Goal: Information Seeking & Learning: Learn about a topic

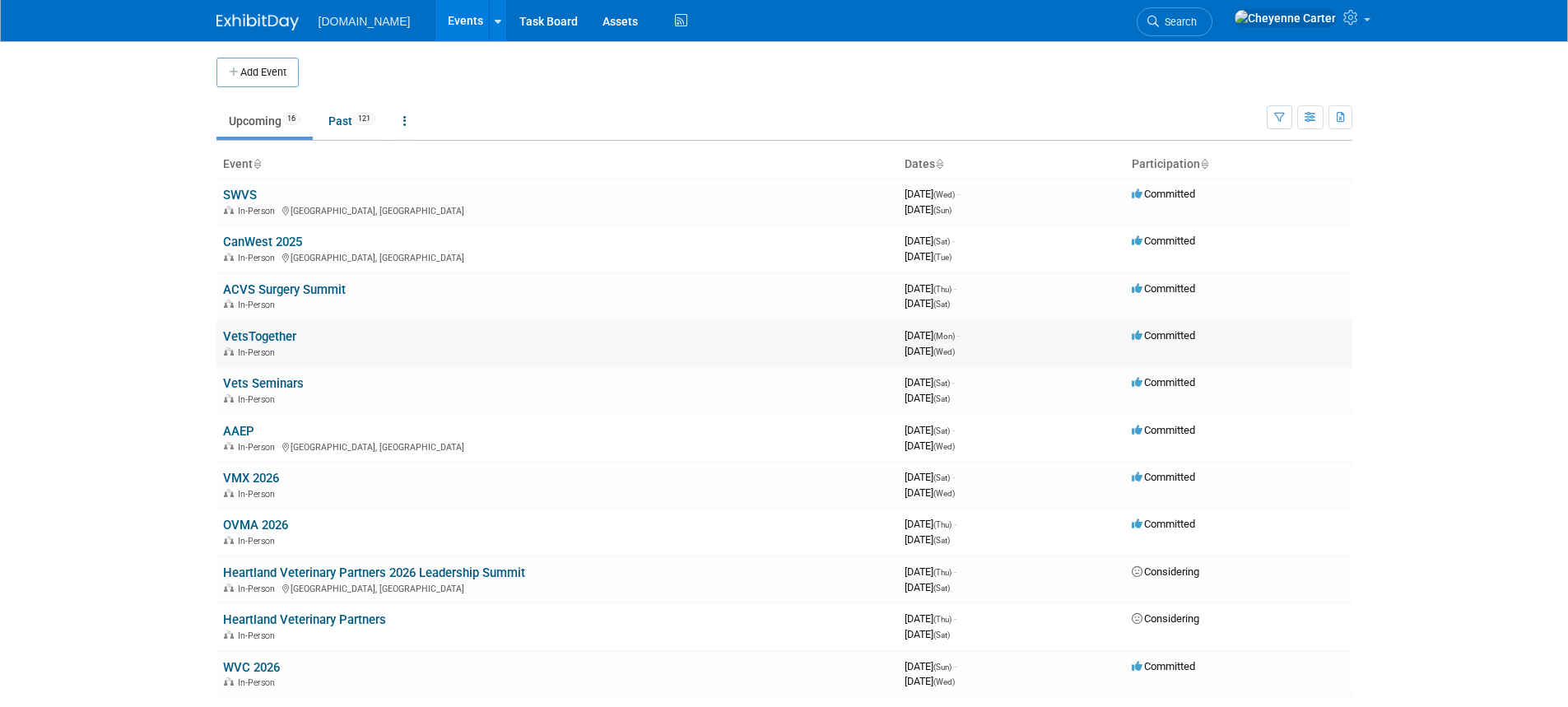
click at [261, 329] on link "VetsTogether" at bounding box center [260, 336] width 73 height 15
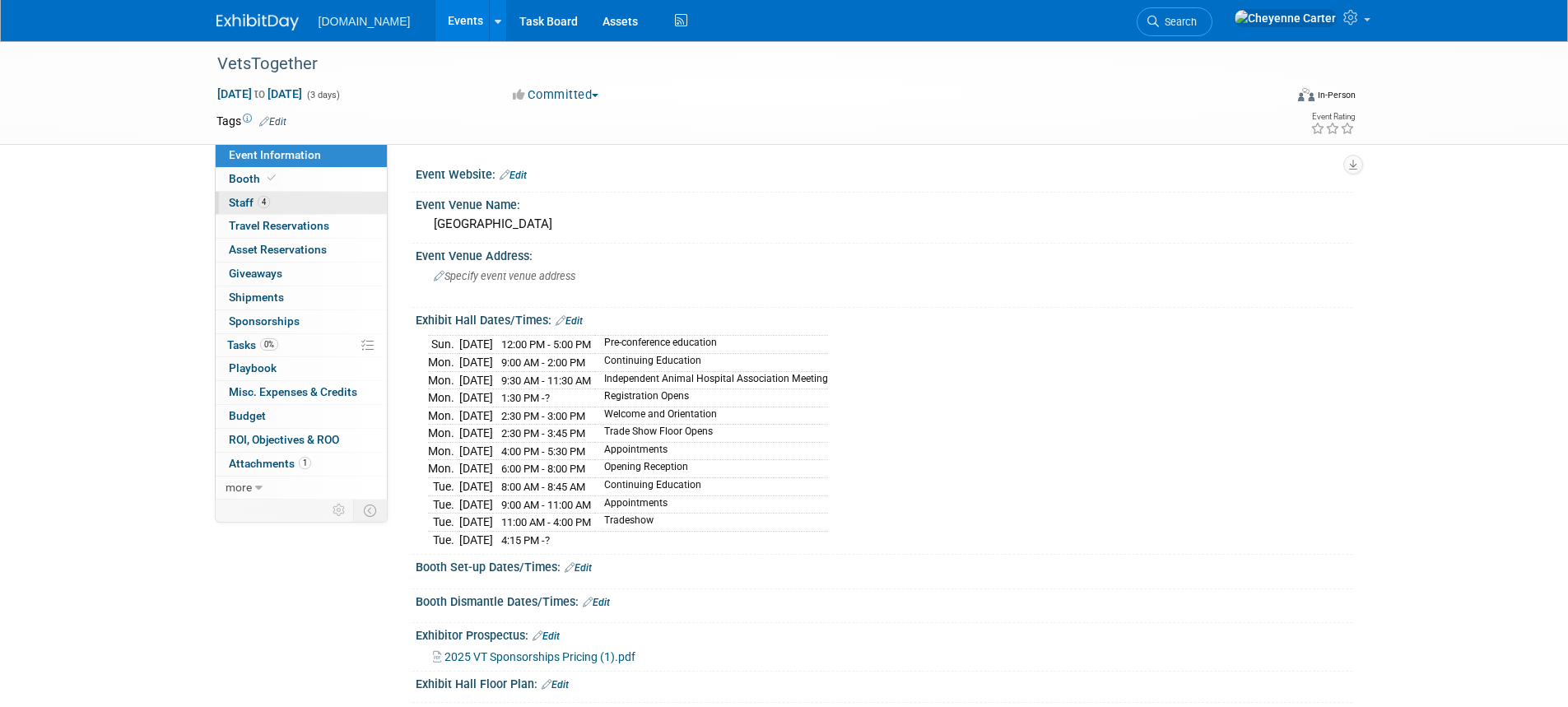
click at [223, 205] on link "4 Staff 4" at bounding box center [301, 203] width 171 height 23
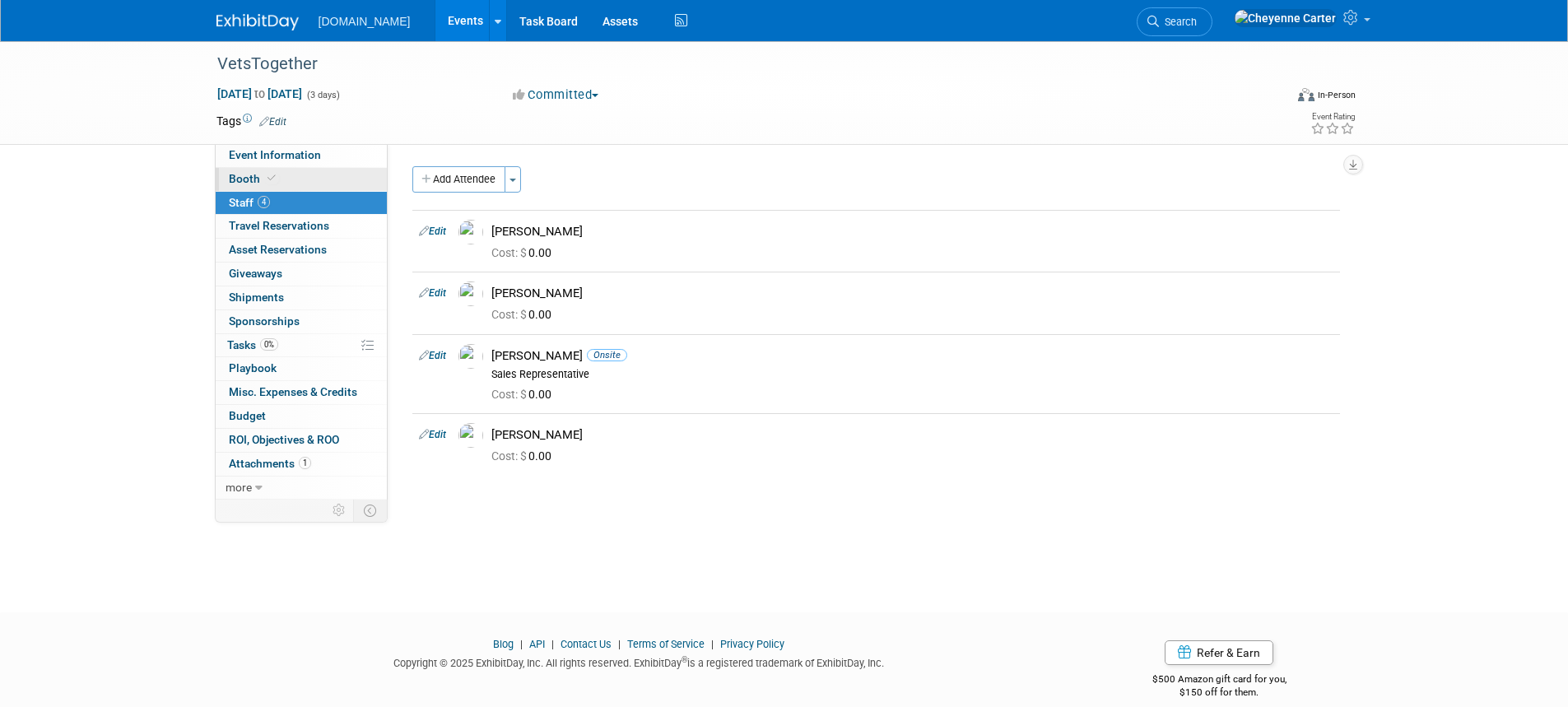
click at [231, 185] on link "Booth" at bounding box center [301, 179] width 171 height 23
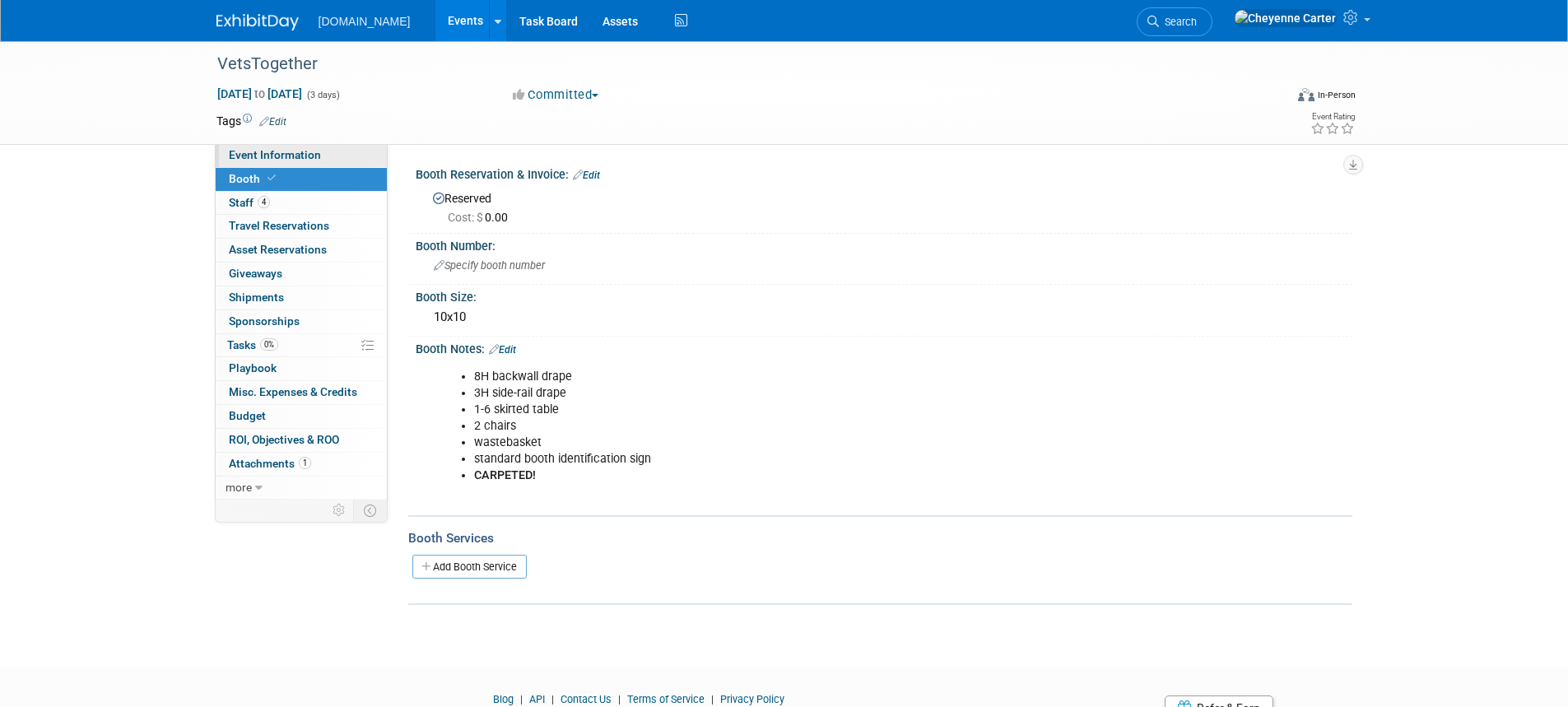
click at [244, 160] on span "Event Information" at bounding box center [275, 155] width 92 height 13
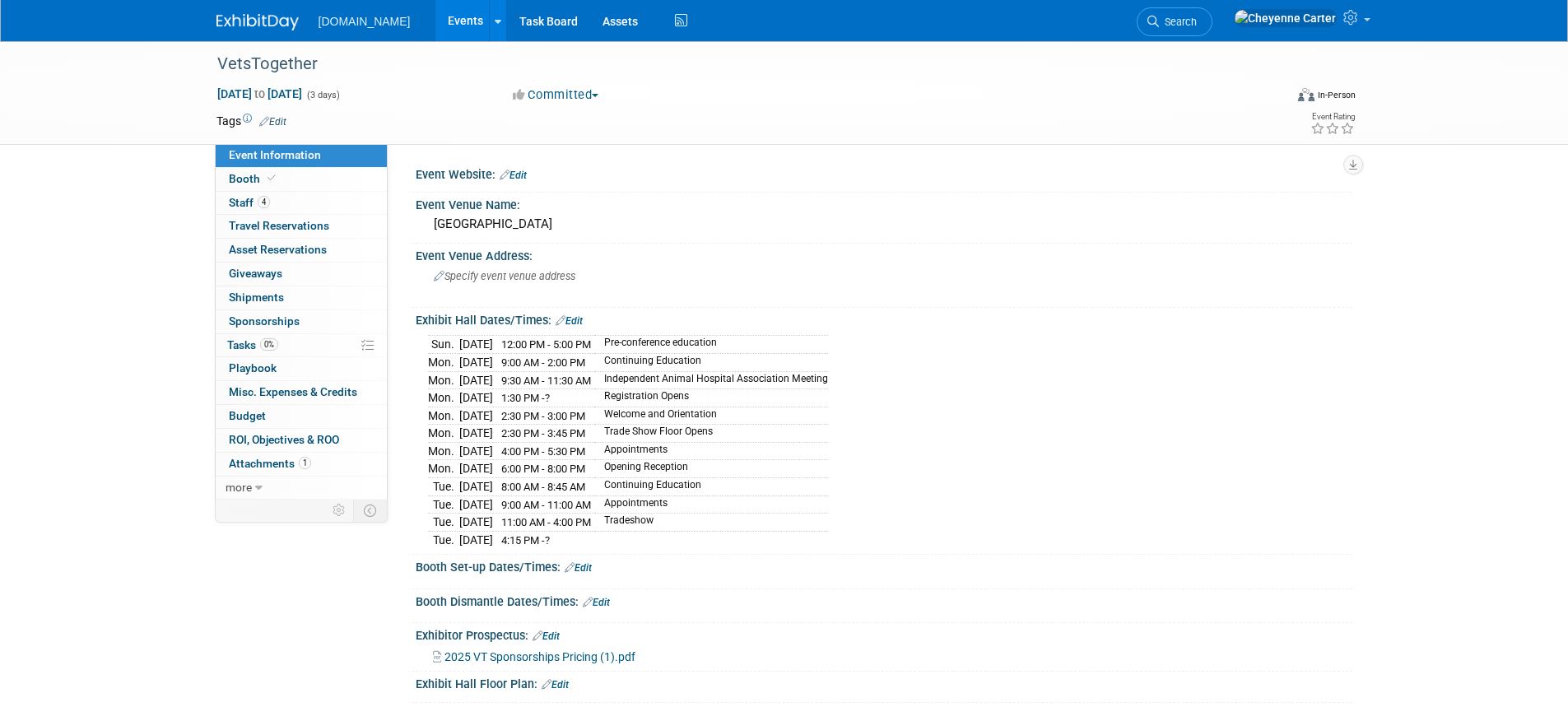
click at [455, 651] on span "2025 VT Sponsorships Pricing (1).pdf" at bounding box center [540, 657] width 191 height 13
click at [261, 23] on img at bounding box center [257, 22] width 83 height 17
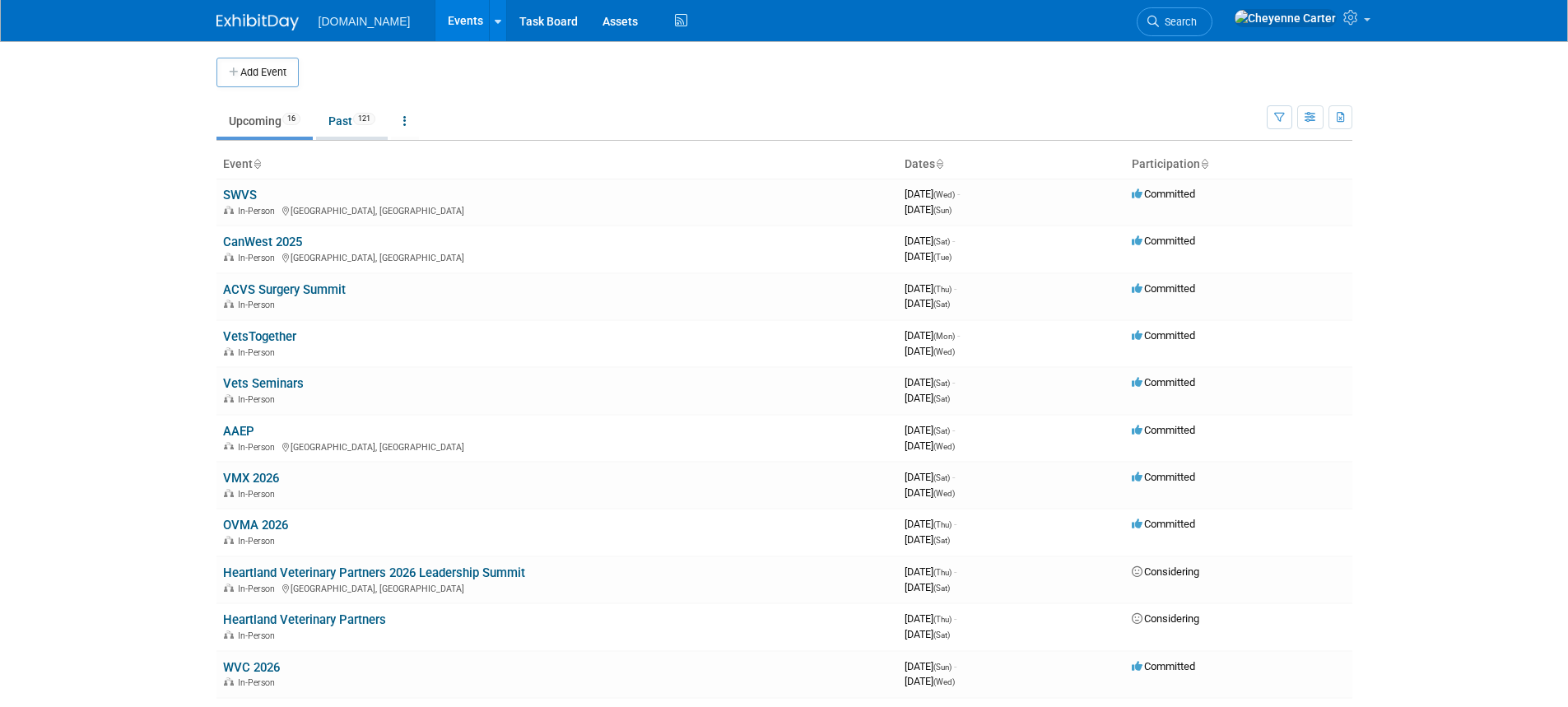
click at [337, 124] on link "Past 121" at bounding box center [352, 121] width 71 height 31
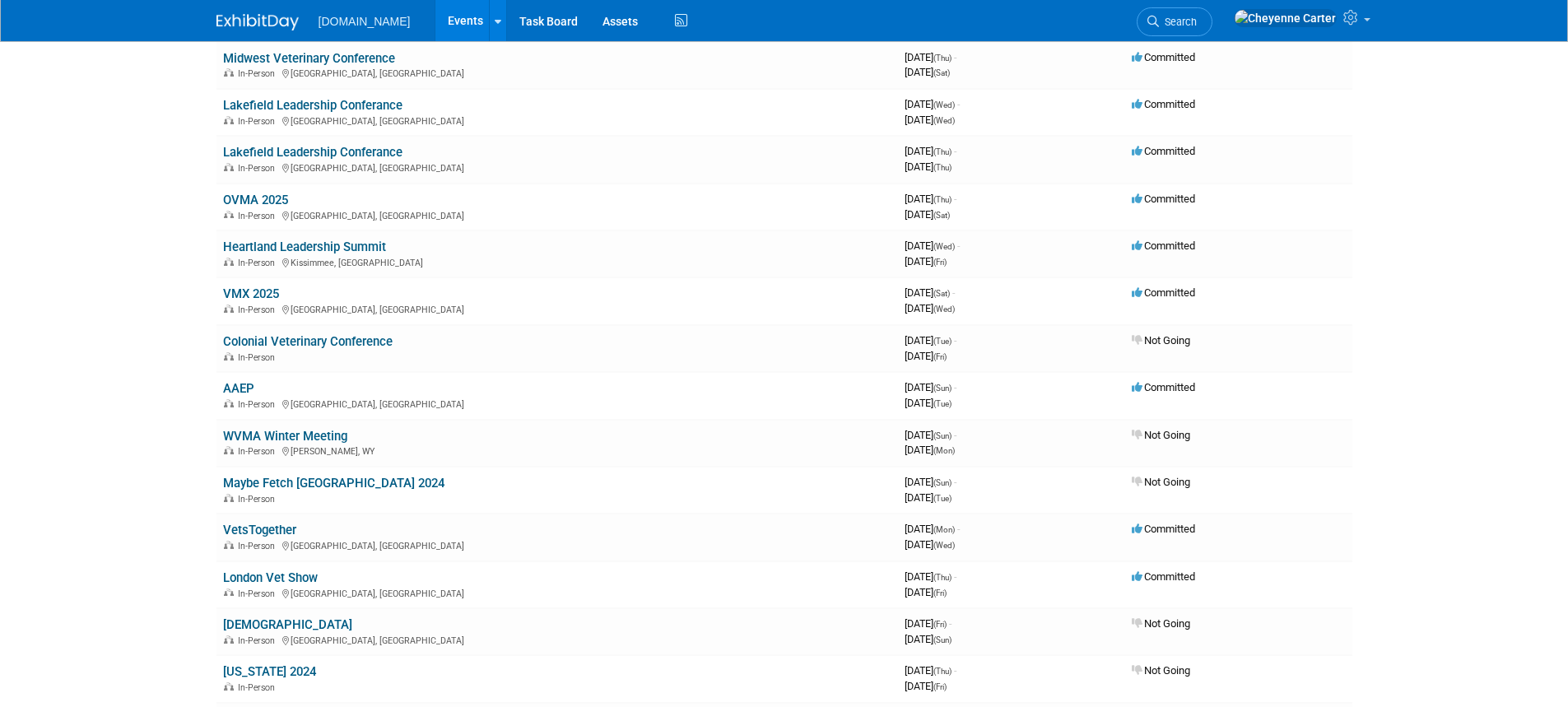
scroll to position [988, 0]
click at [268, 525] on link "VetsTogether" at bounding box center [260, 529] width 73 height 15
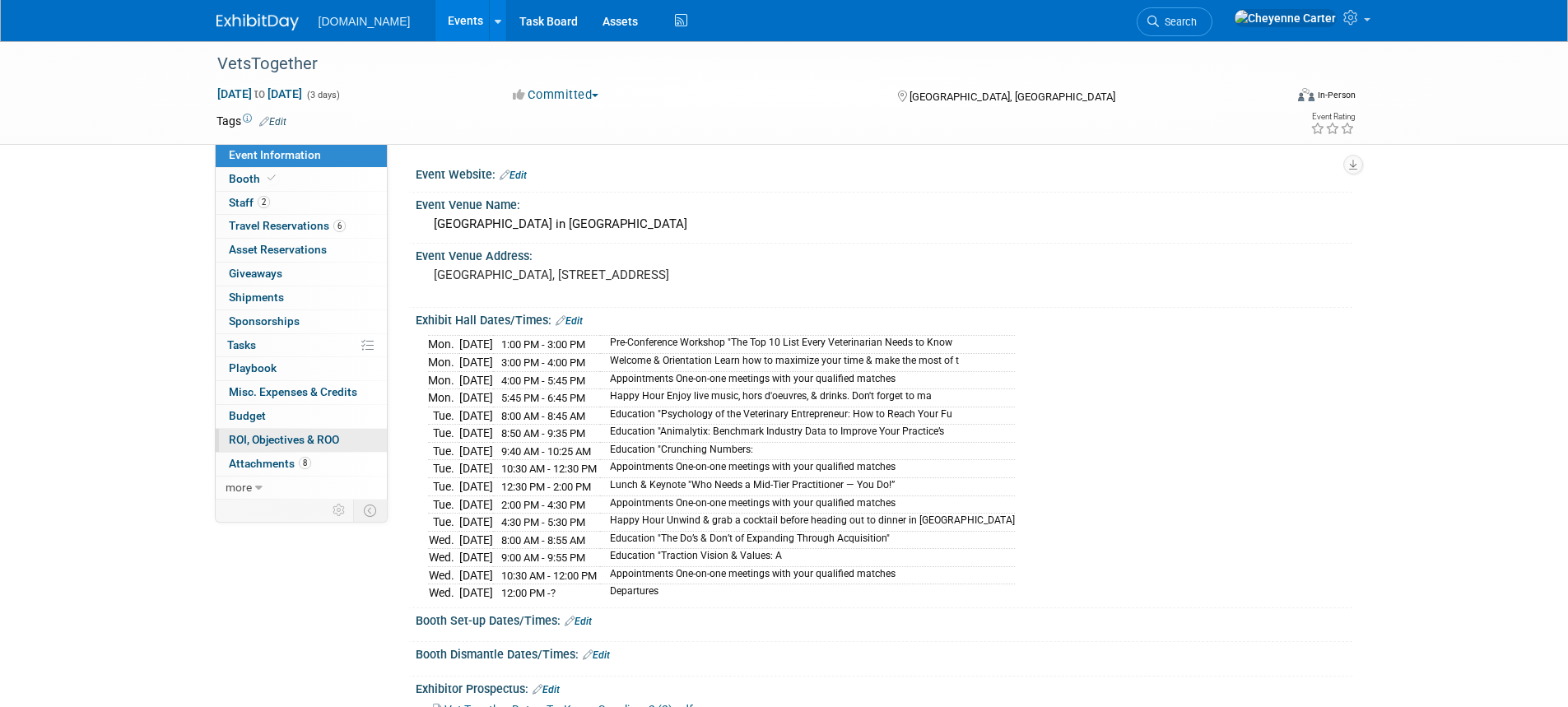
click at [262, 446] on link "0 ROI, Objectives & ROO 0" at bounding box center [301, 440] width 171 height 23
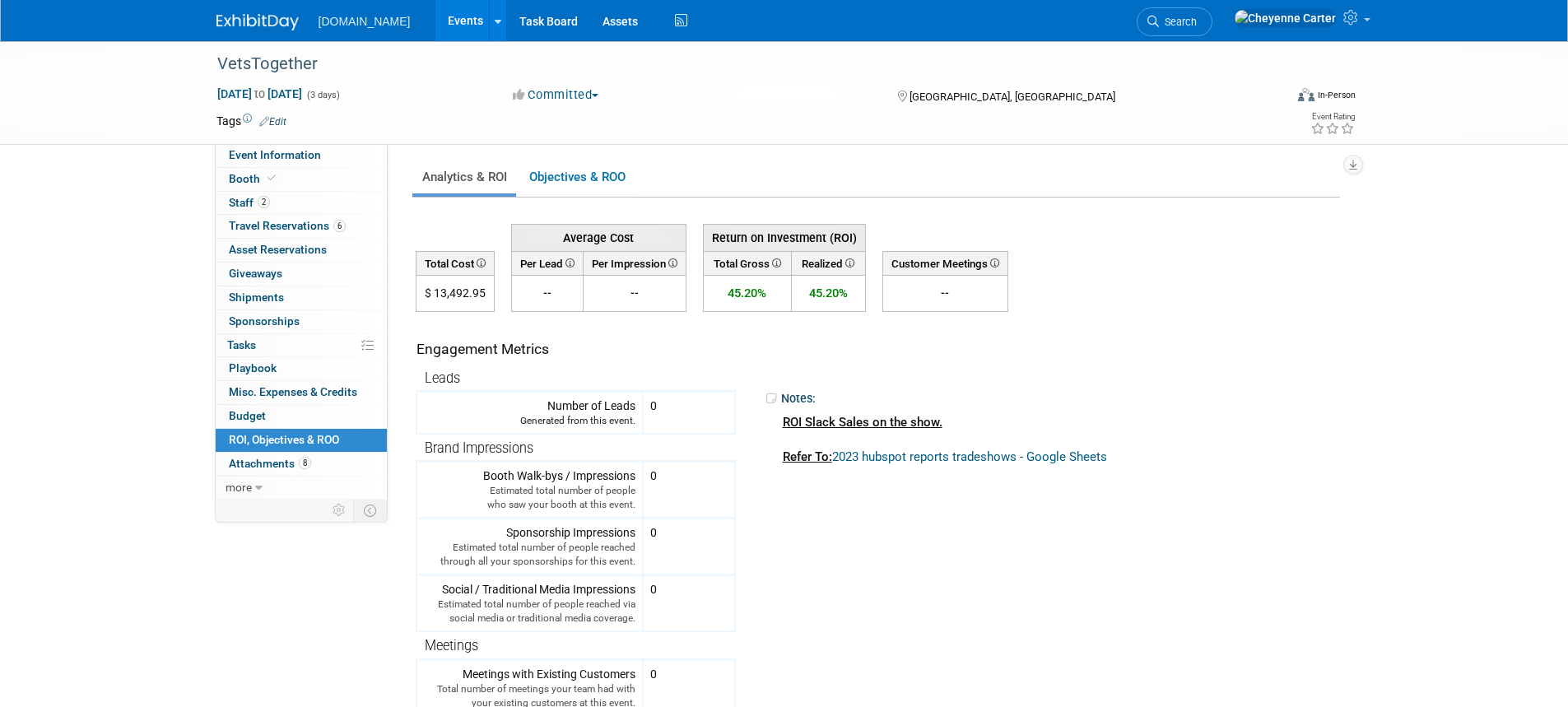
click at [257, 14] on img at bounding box center [257, 22] width 83 height 17
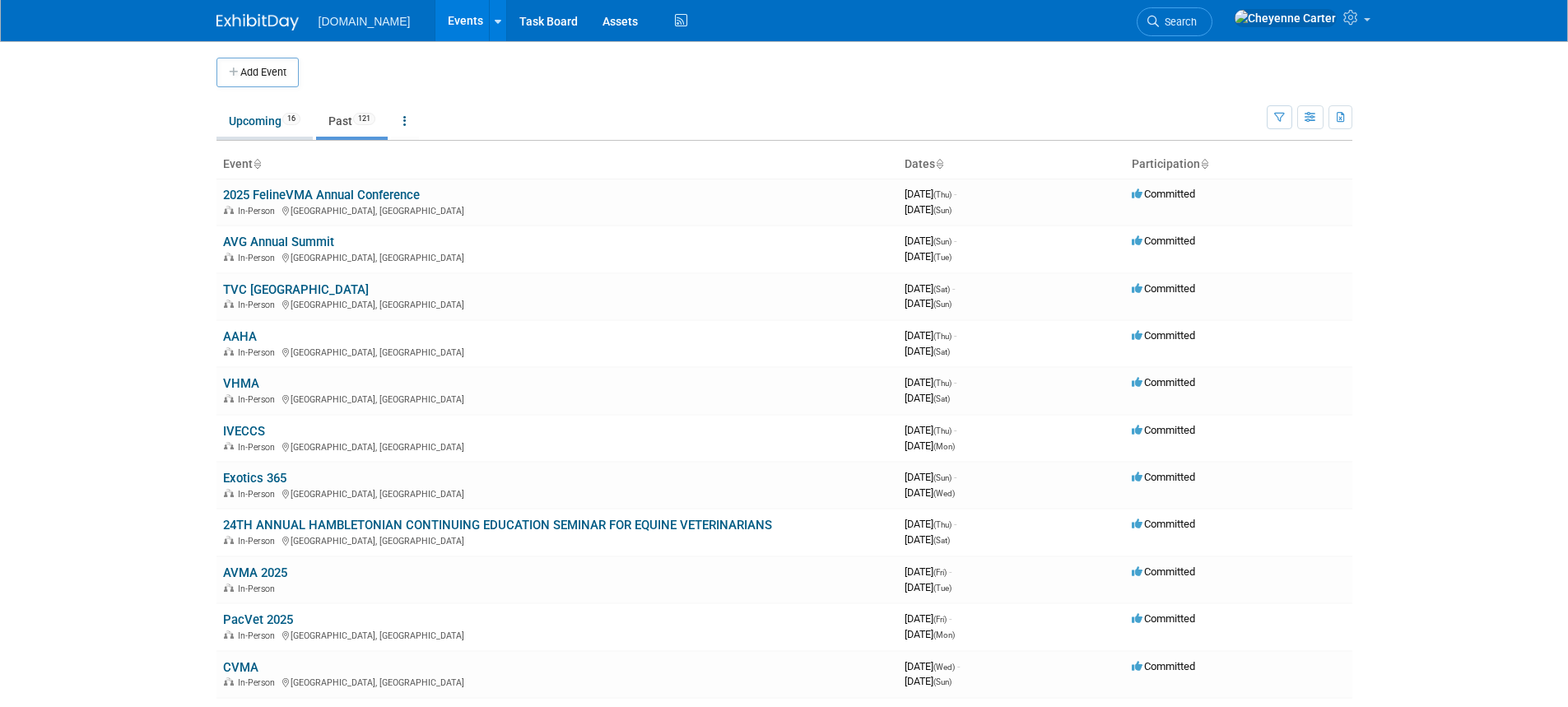
click at [277, 113] on link "Upcoming 16" at bounding box center [264, 121] width 96 height 31
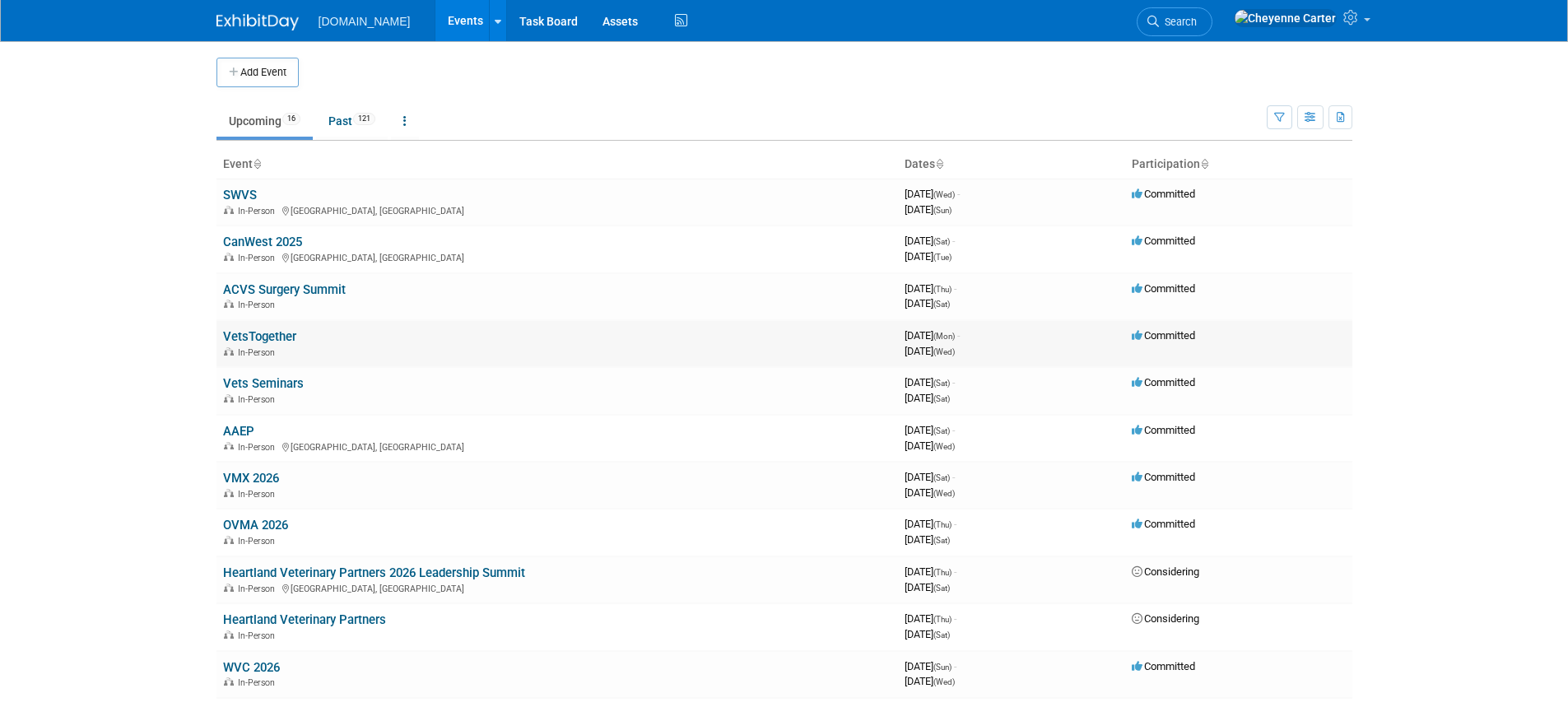
click at [249, 338] on link "VetsTogether" at bounding box center [260, 336] width 73 height 15
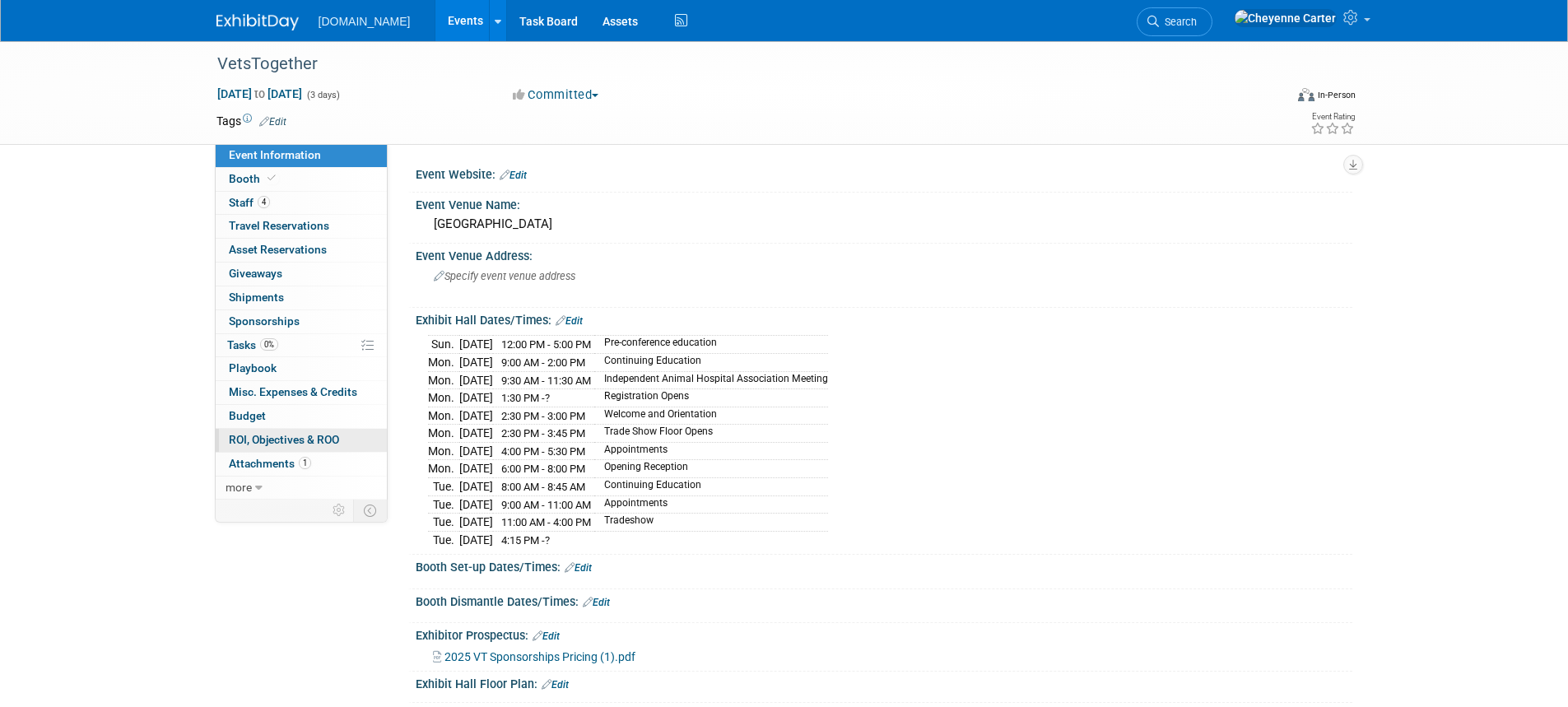
click at [259, 441] on span "ROI, Objectives & ROO 0" at bounding box center [283, 439] width 110 height 13
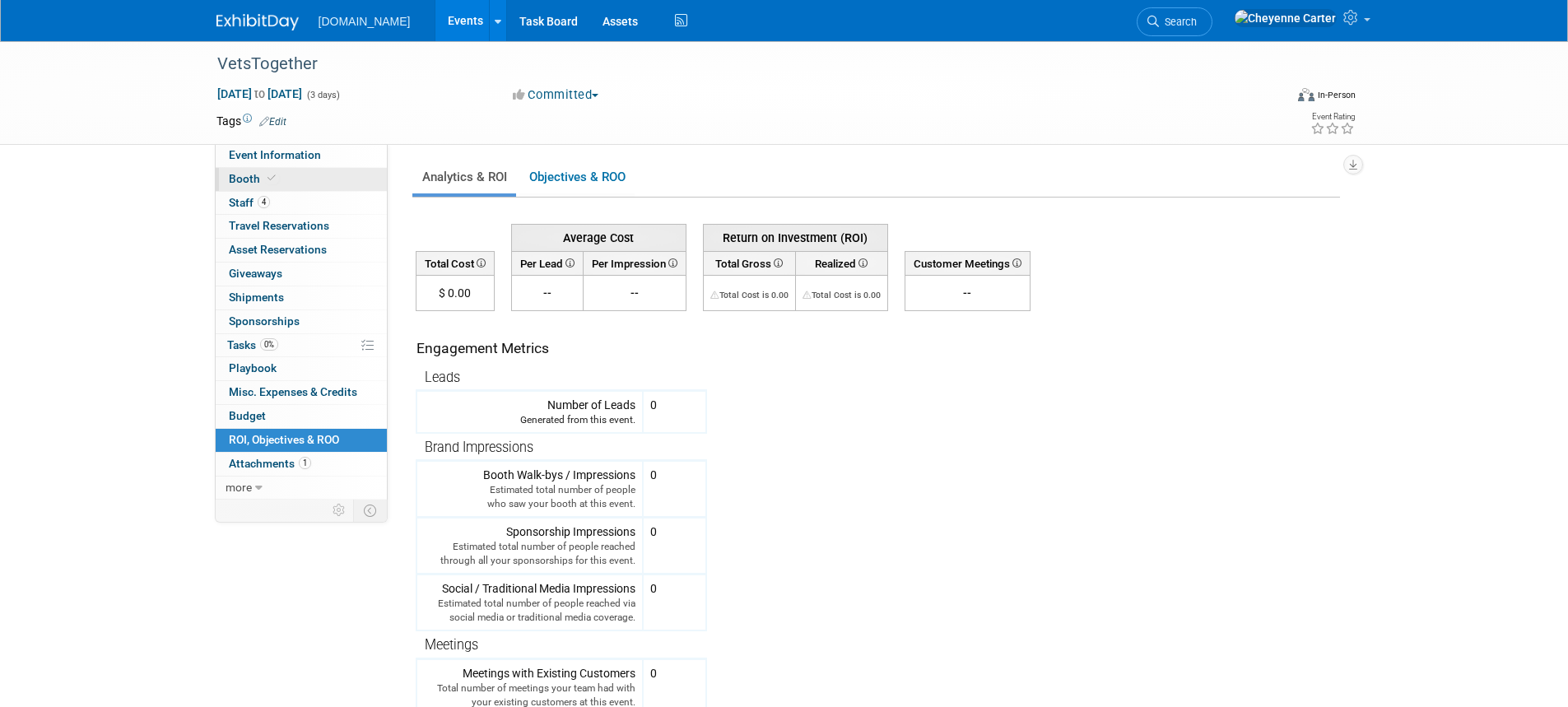
click at [285, 176] on link "Booth" at bounding box center [301, 179] width 171 height 23
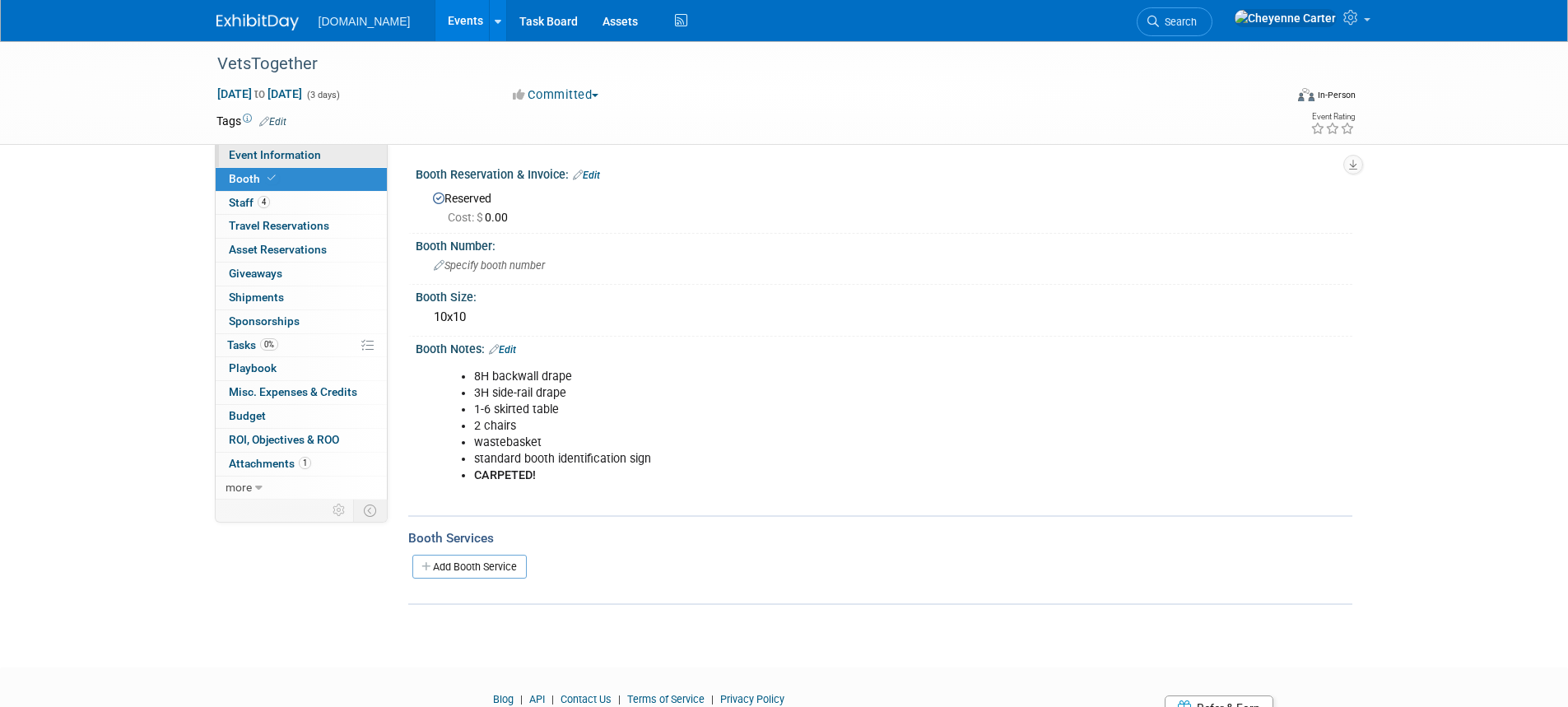
click at [290, 155] on span "Event Information" at bounding box center [275, 155] width 92 height 13
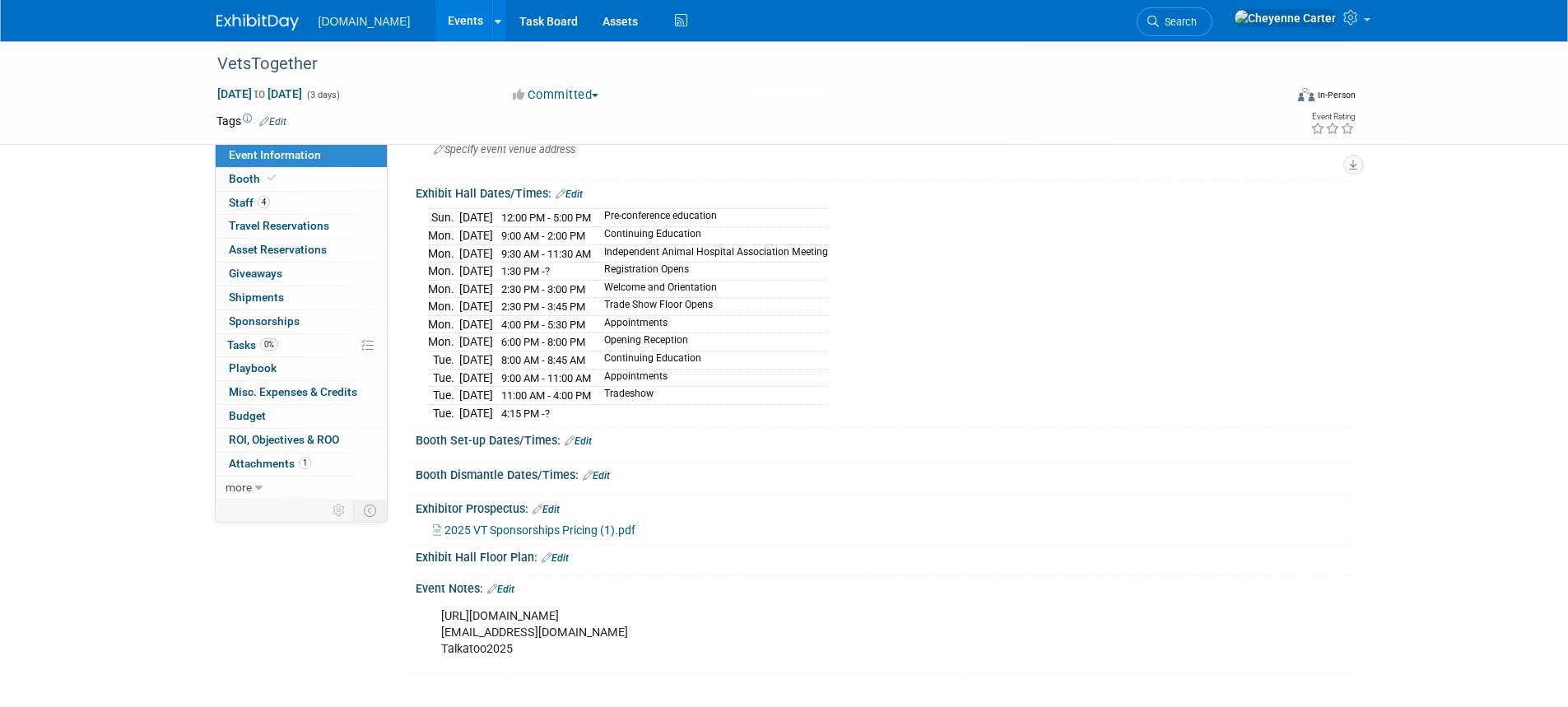
scroll to position [165, 0]
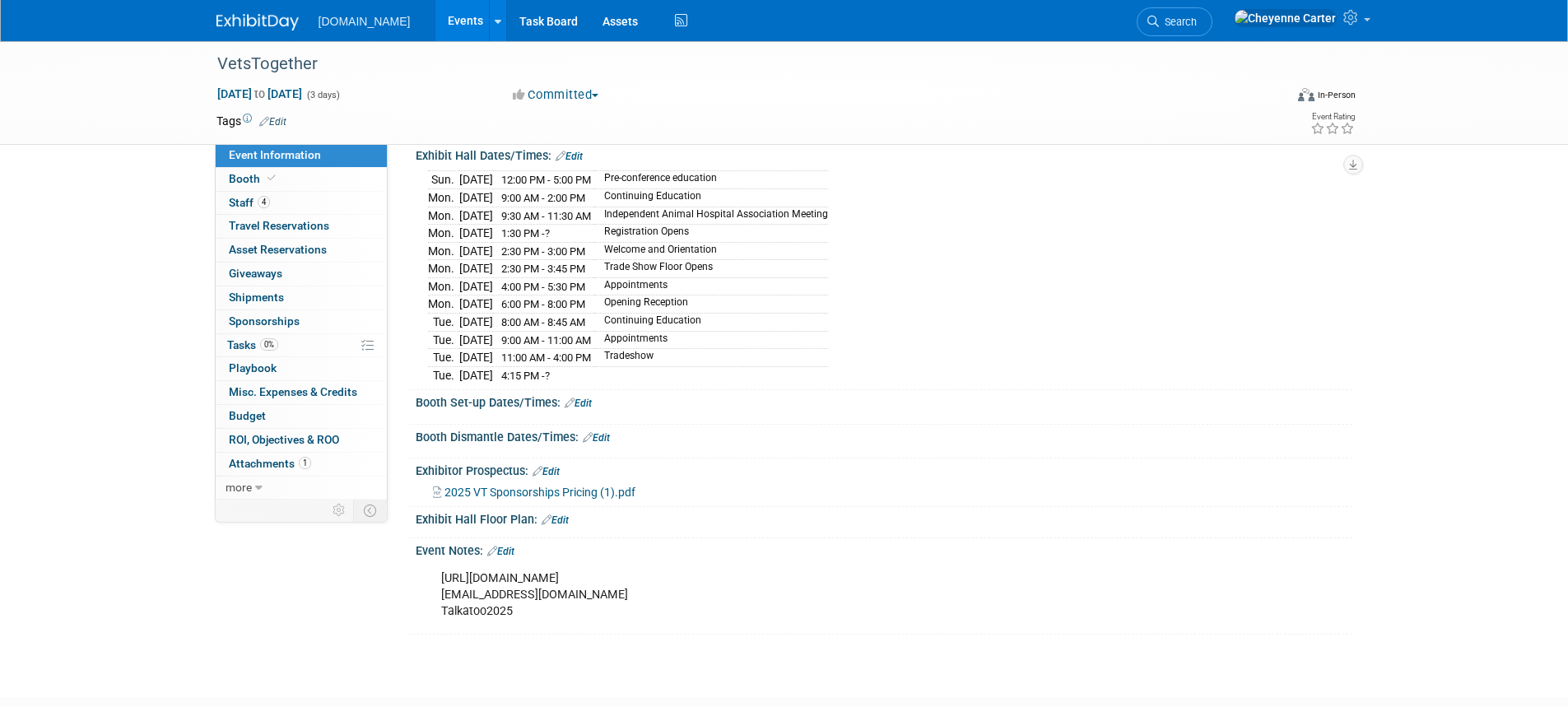
click at [553, 486] on span "2025 VT Sponsorships Pricing (1).pdf" at bounding box center [540, 492] width 191 height 13
